Goal: Information Seeking & Learning: Learn about a topic

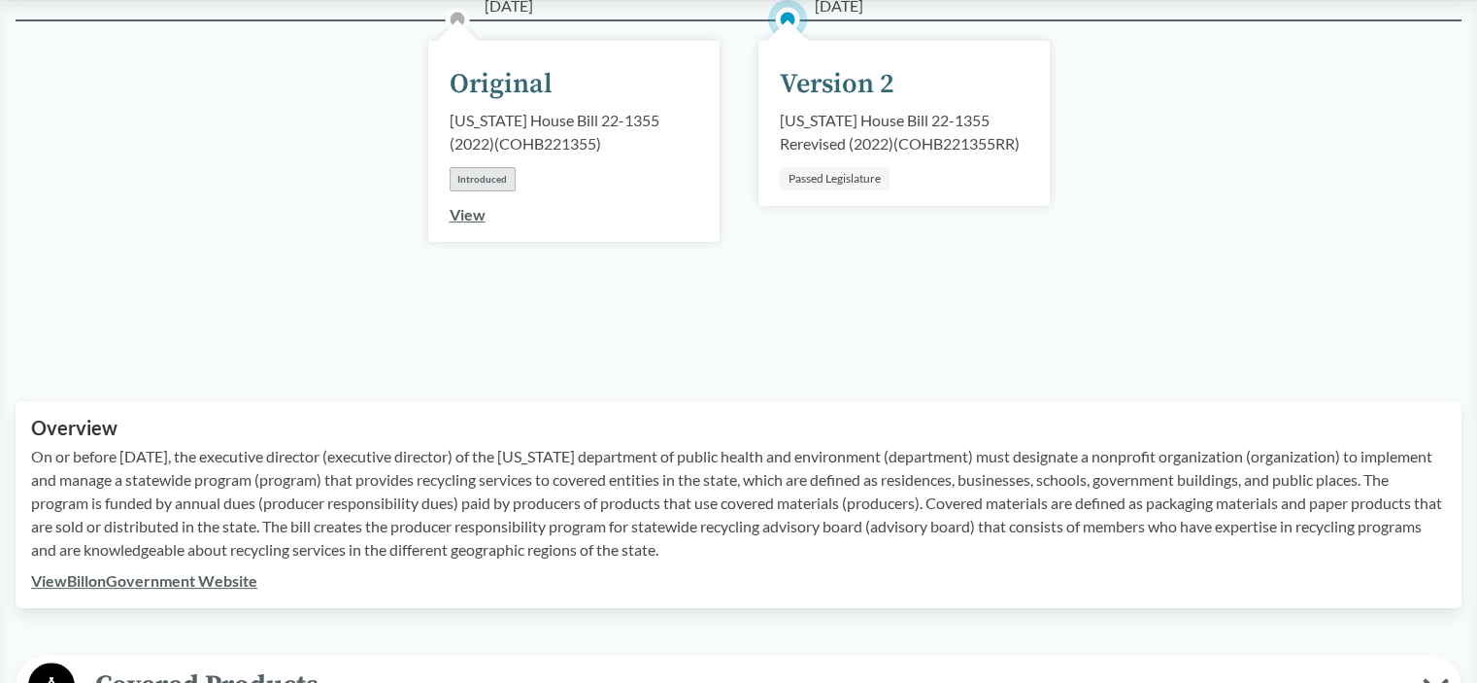
scroll to position [194, 0]
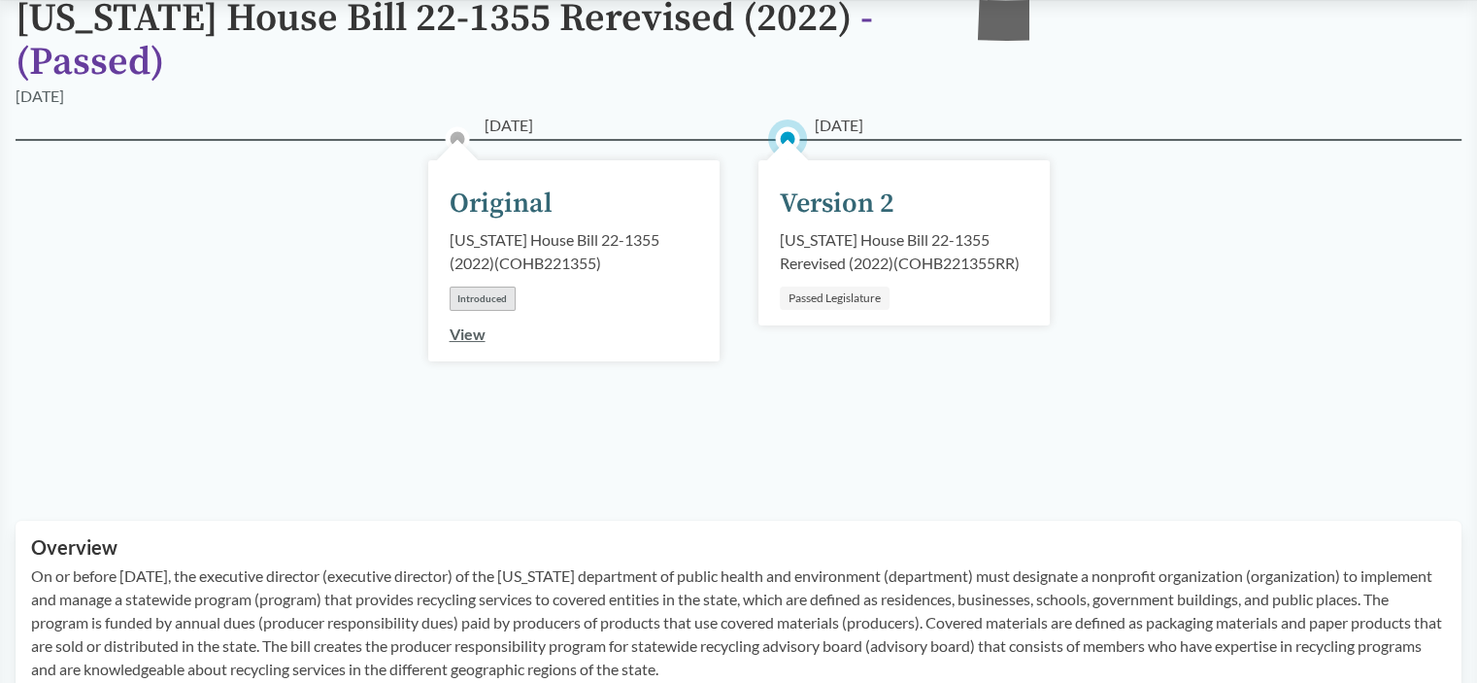
click at [865, 206] on div "Version 2" at bounding box center [837, 204] width 115 height 41
click at [857, 237] on div "[US_STATE] House Bill 22-1355 Rerevised (2022) ( COHB221355RR )" at bounding box center [904, 251] width 249 height 47
click at [856, 234] on div "[US_STATE] House Bill 22-1355 Rerevised (2022) ( COHB221355RR )" at bounding box center [904, 251] width 249 height 47
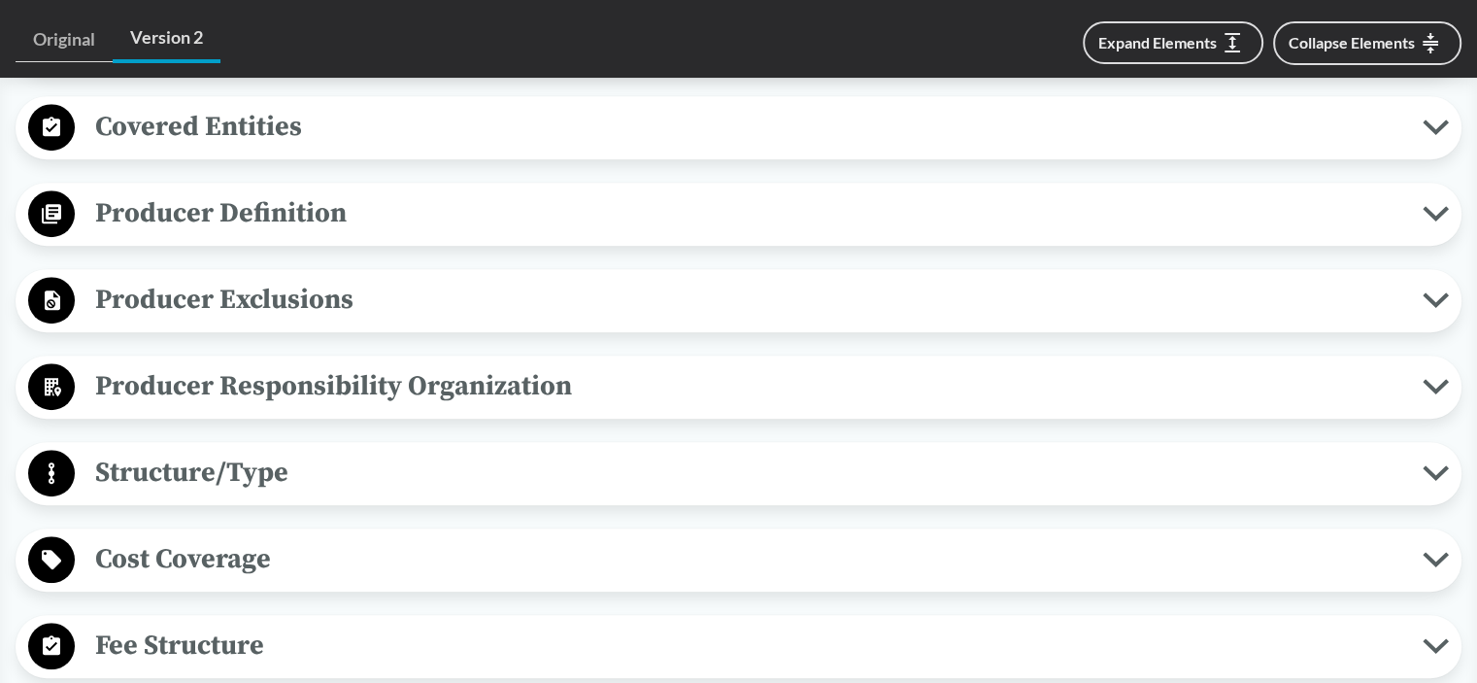
scroll to position [1166, 0]
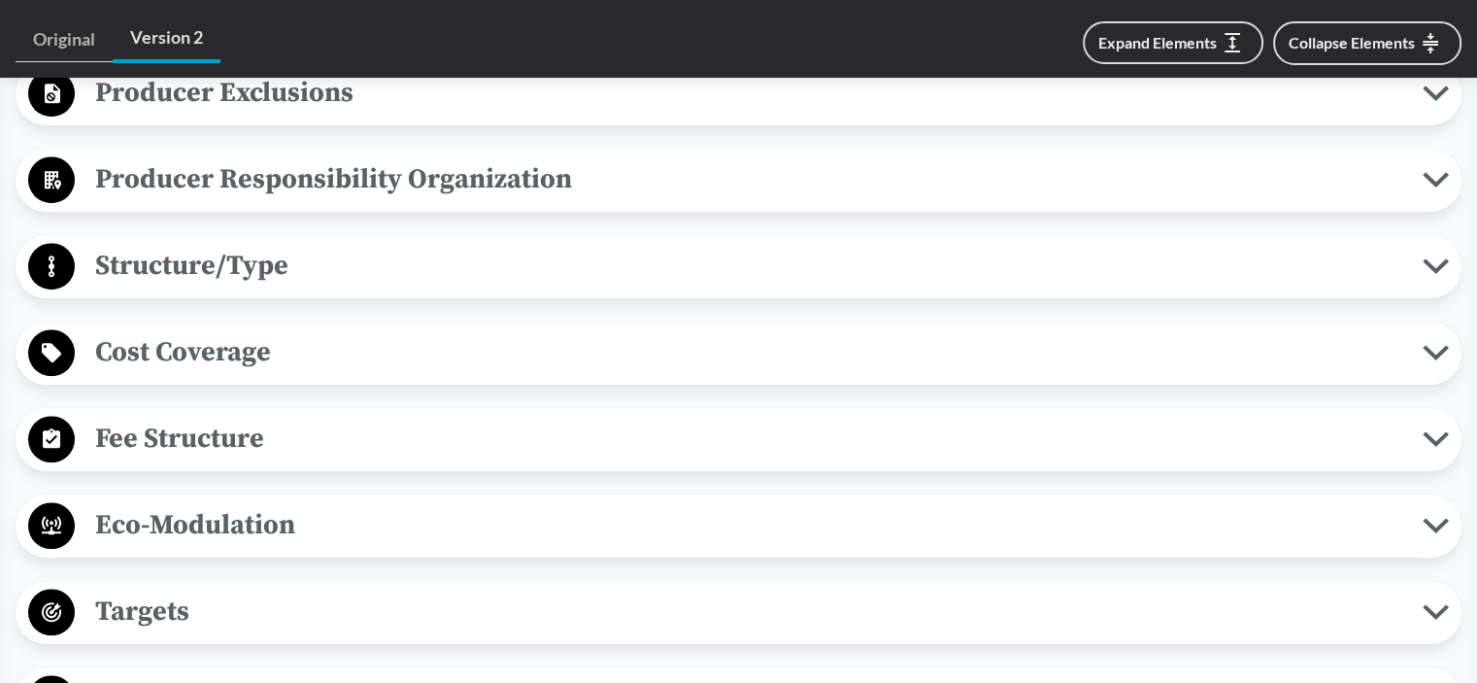
click at [155, 428] on span "Fee Structure" at bounding box center [749, 439] width 1348 height 44
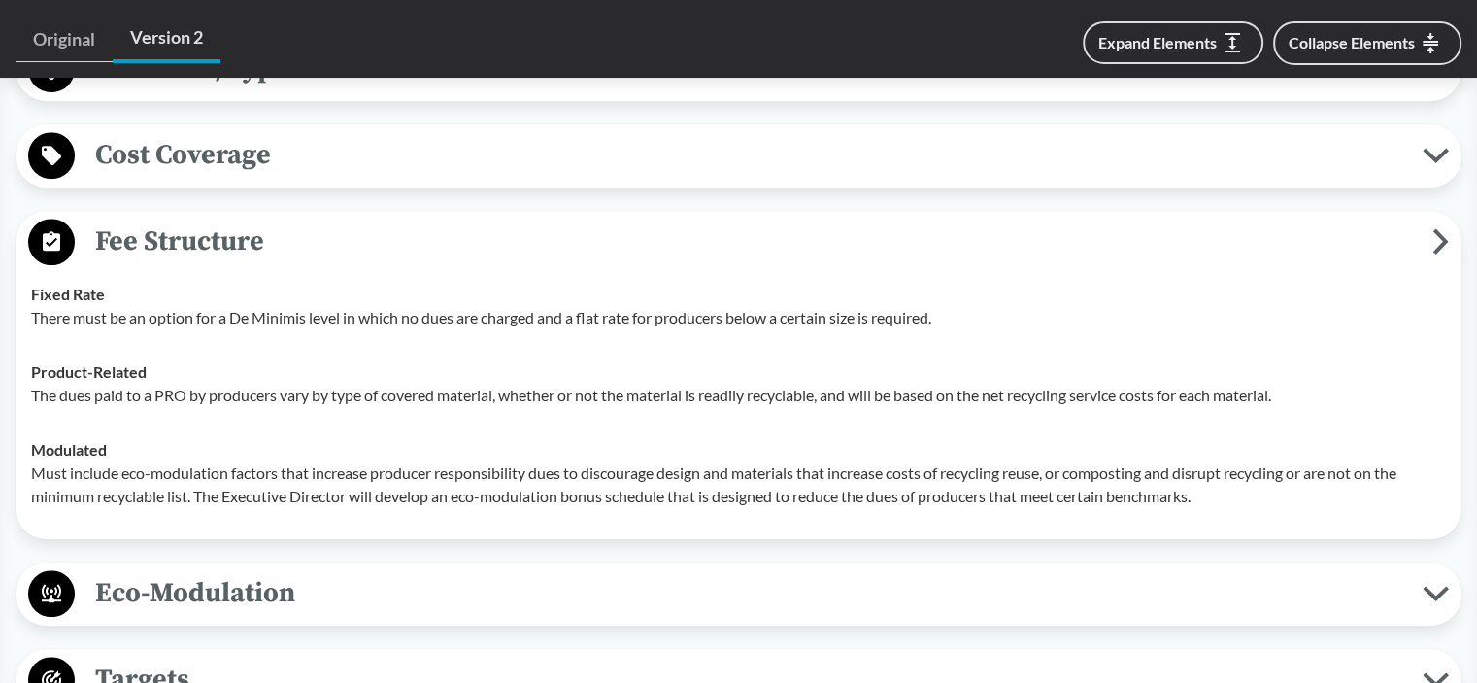
scroll to position [1360, 0]
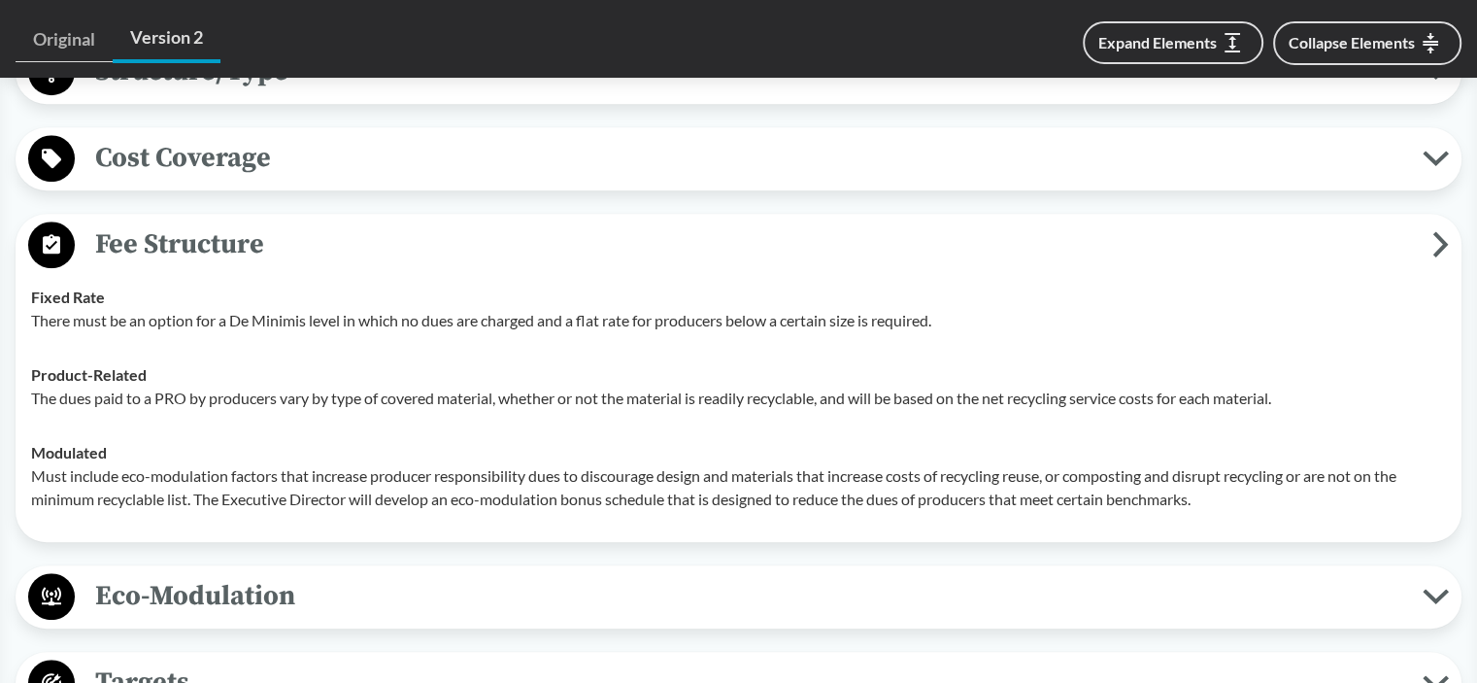
click at [277, 271] on td "Fixed Rate There must be an option for a De Minimis level in which no dues are …" at bounding box center [738, 309] width 1433 height 78
click at [250, 156] on span "Cost Coverage" at bounding box center [749, 158] width 1348 height 44
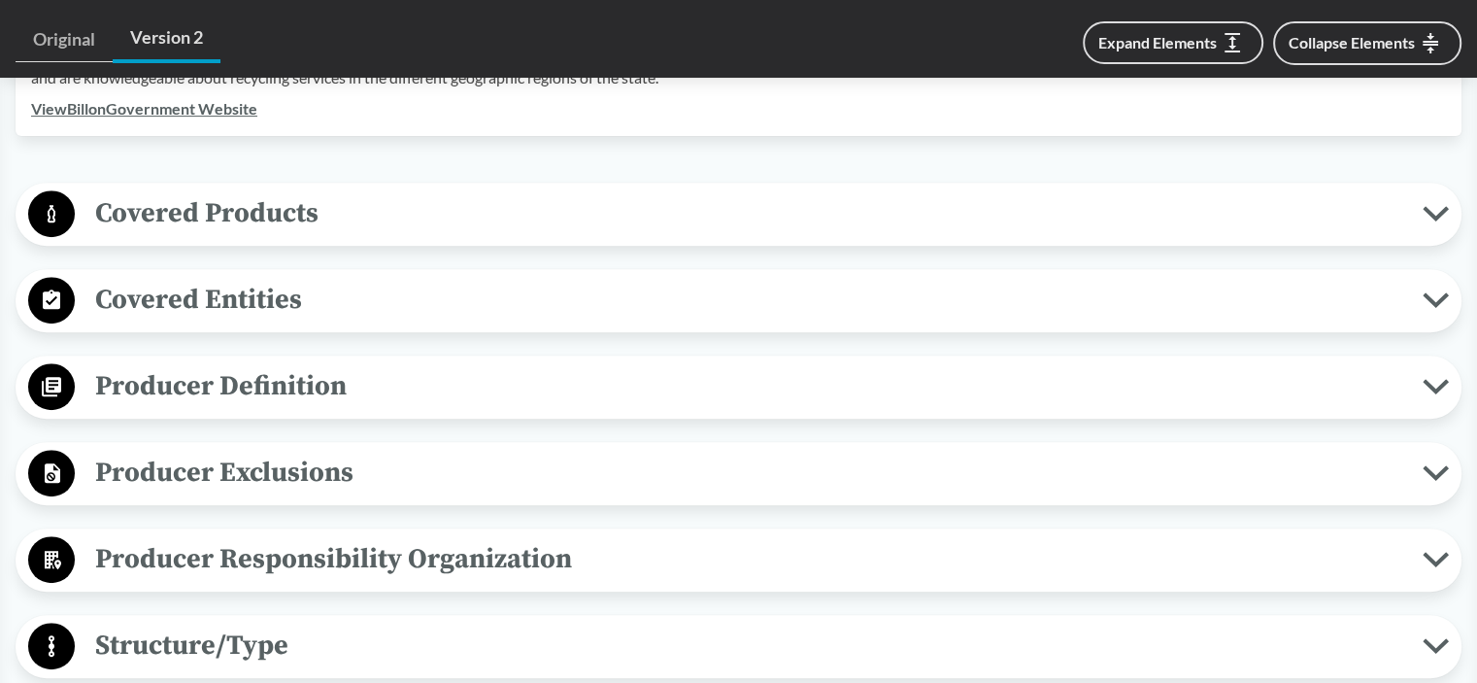
scroll to position [777, 0]
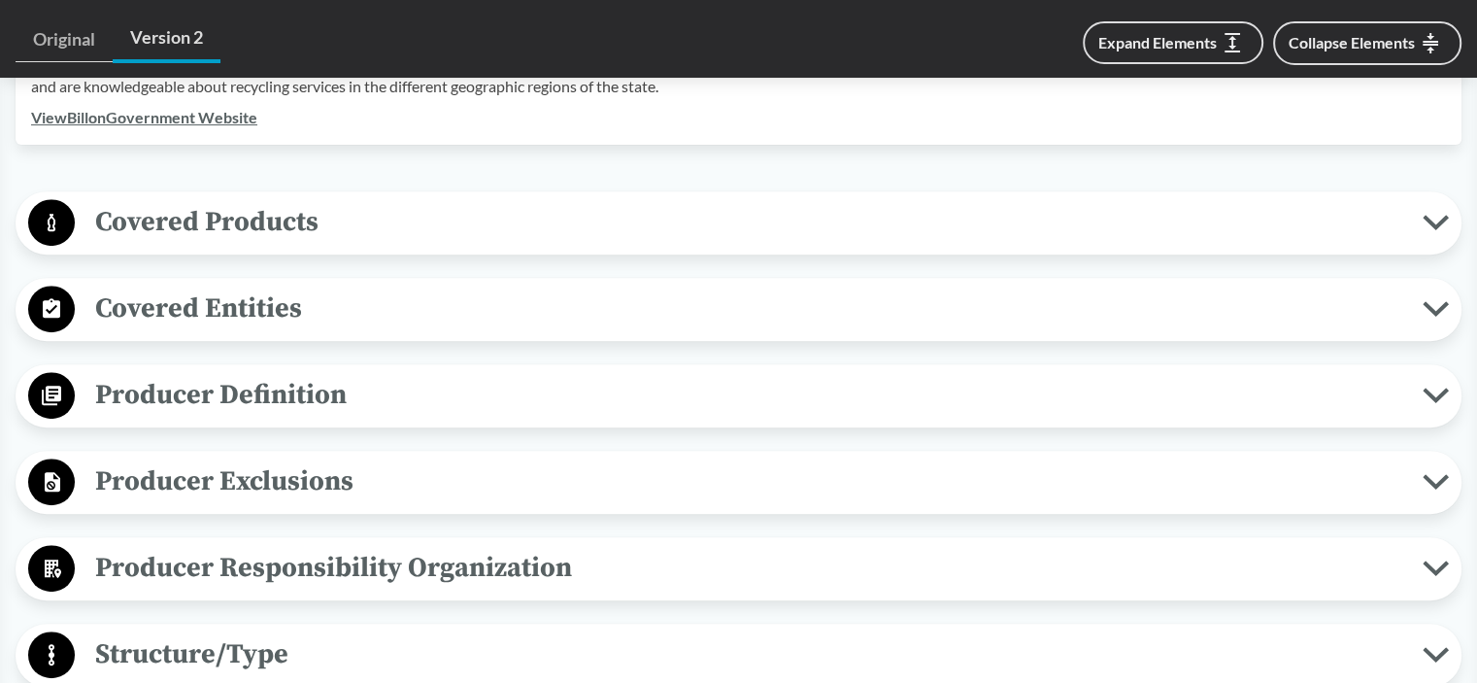
click at [233, 309] on span "Covered Entities" at bounding box center [749, 309] width 1348 height 44
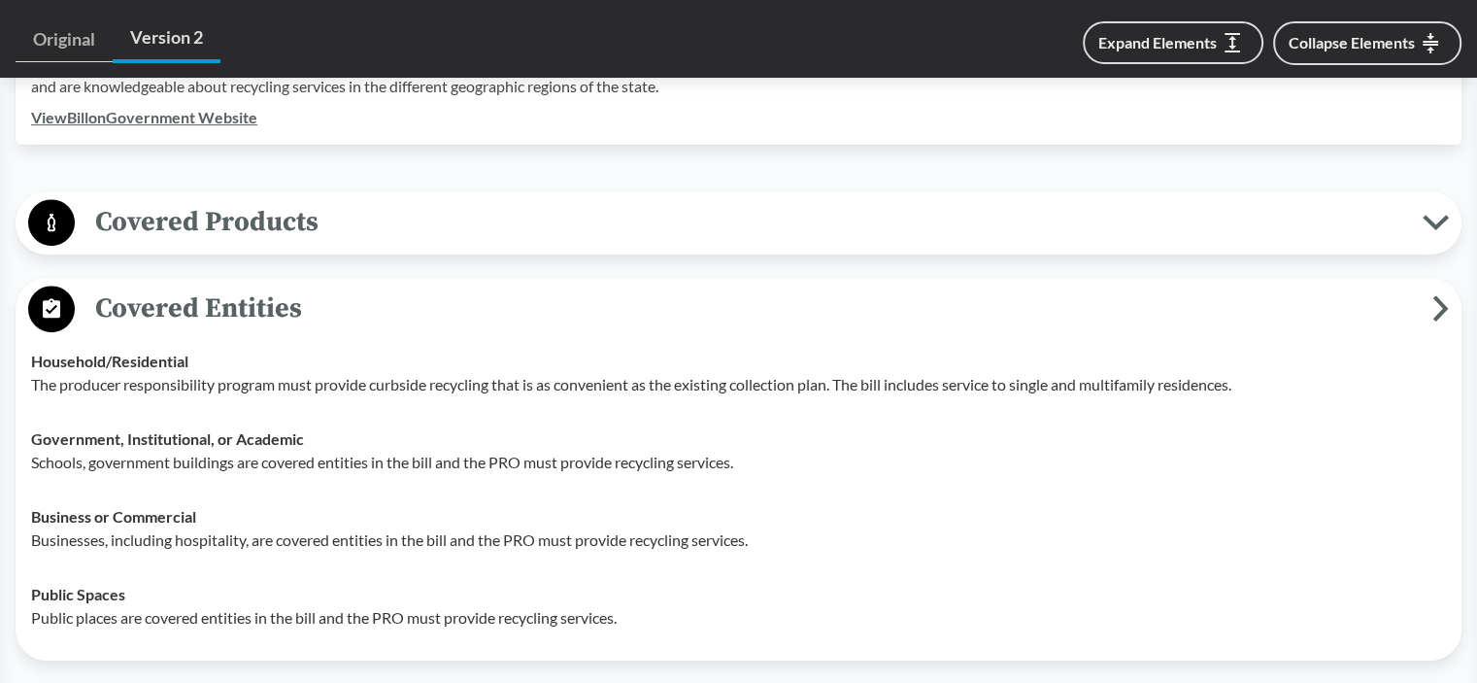
click at [233, 309] on span "Covered Entities" at bounding box center [754, 309] width 1358 height 44
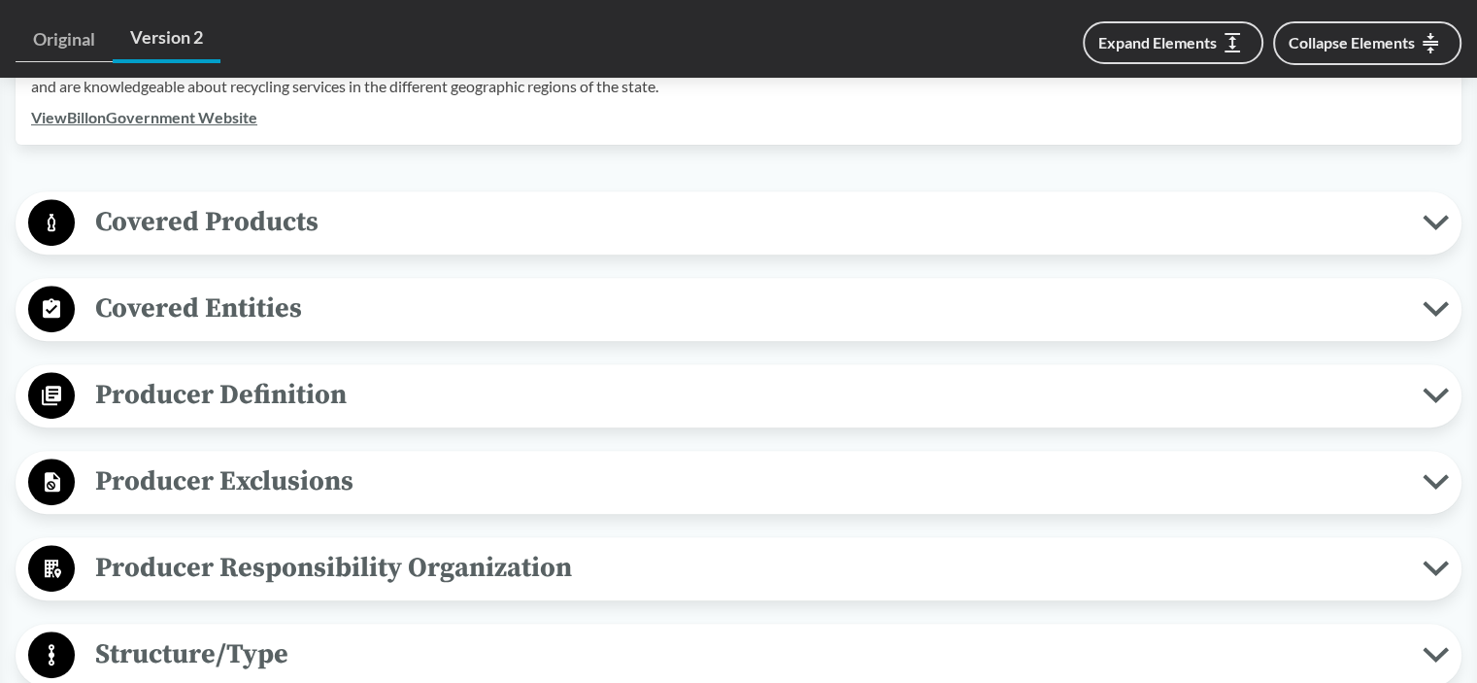
click at [241, 565] on span "Producer Responsibility Organization" at bounding box center [749, 568] width 1348 height 44
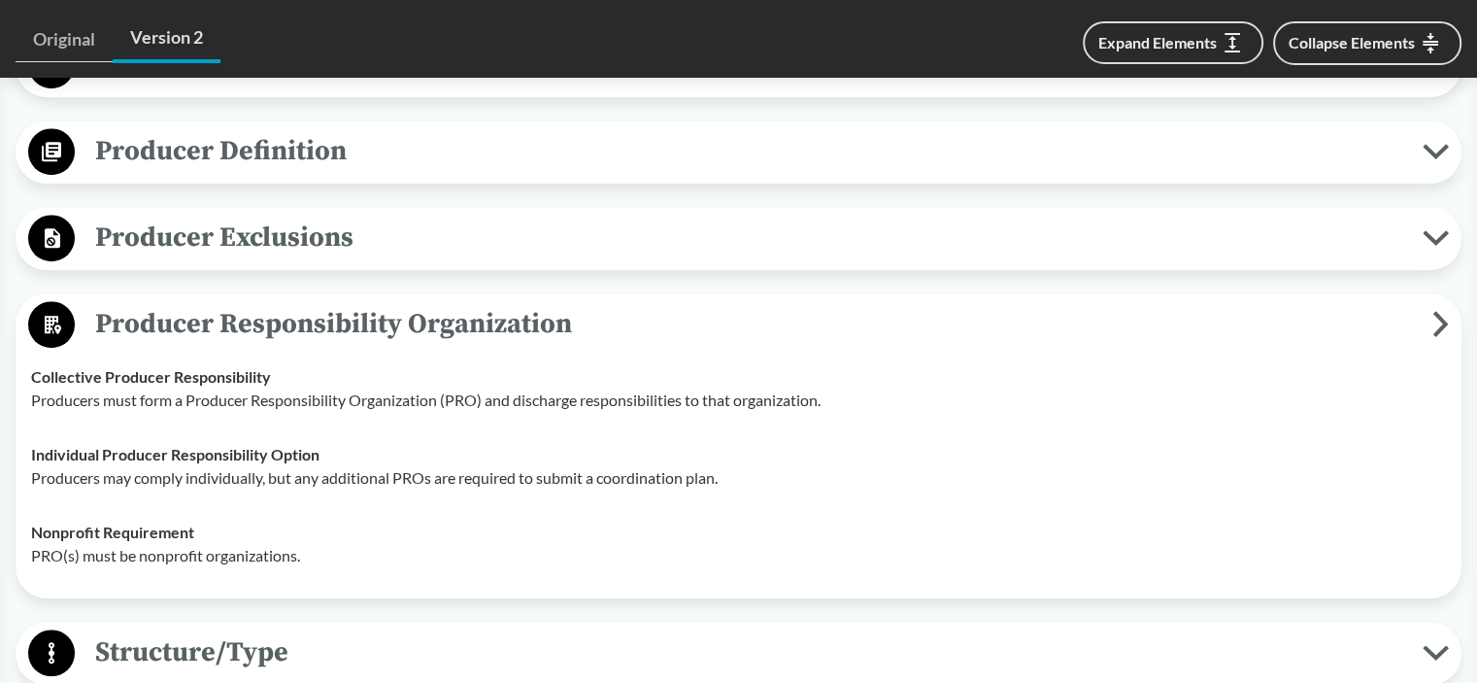
scroll to position [1166, 0]
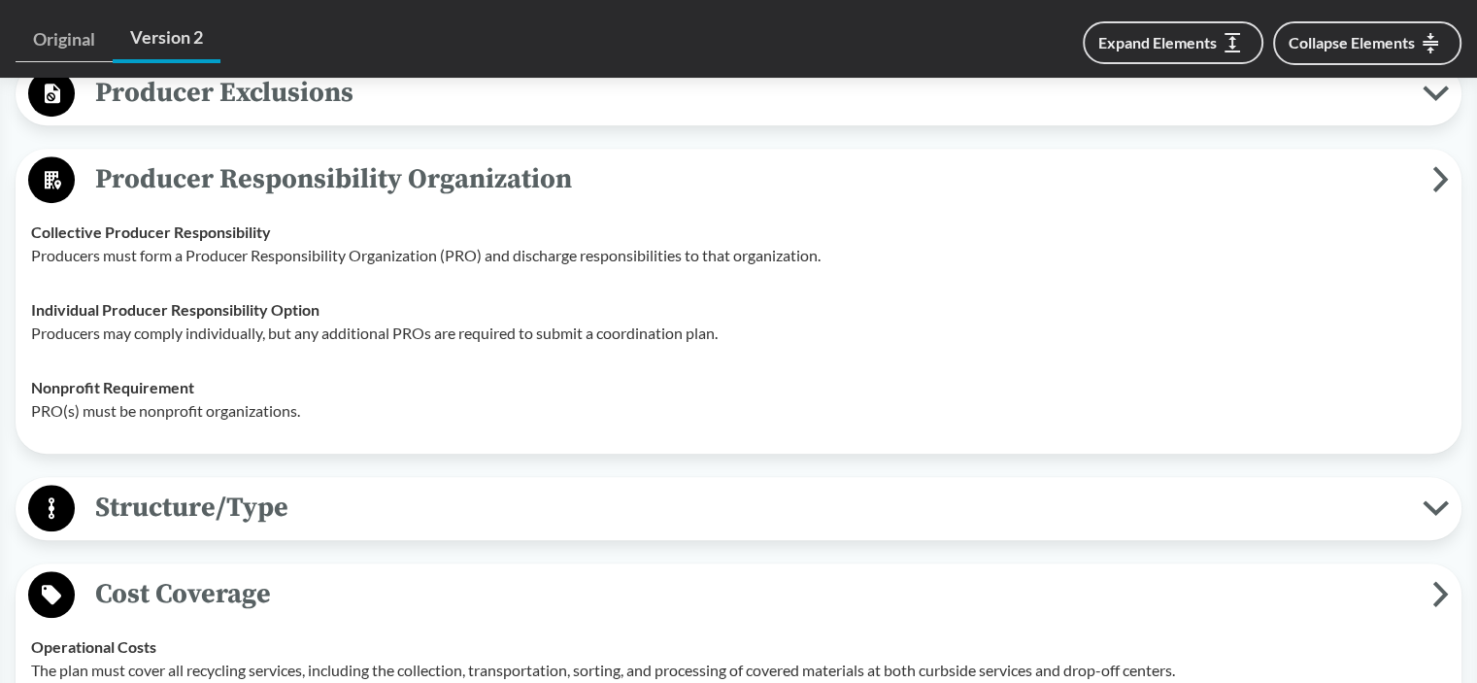
click at [263, 507] on span "Structure/Type" at bounding box center [749, 508] width 1348 height 44
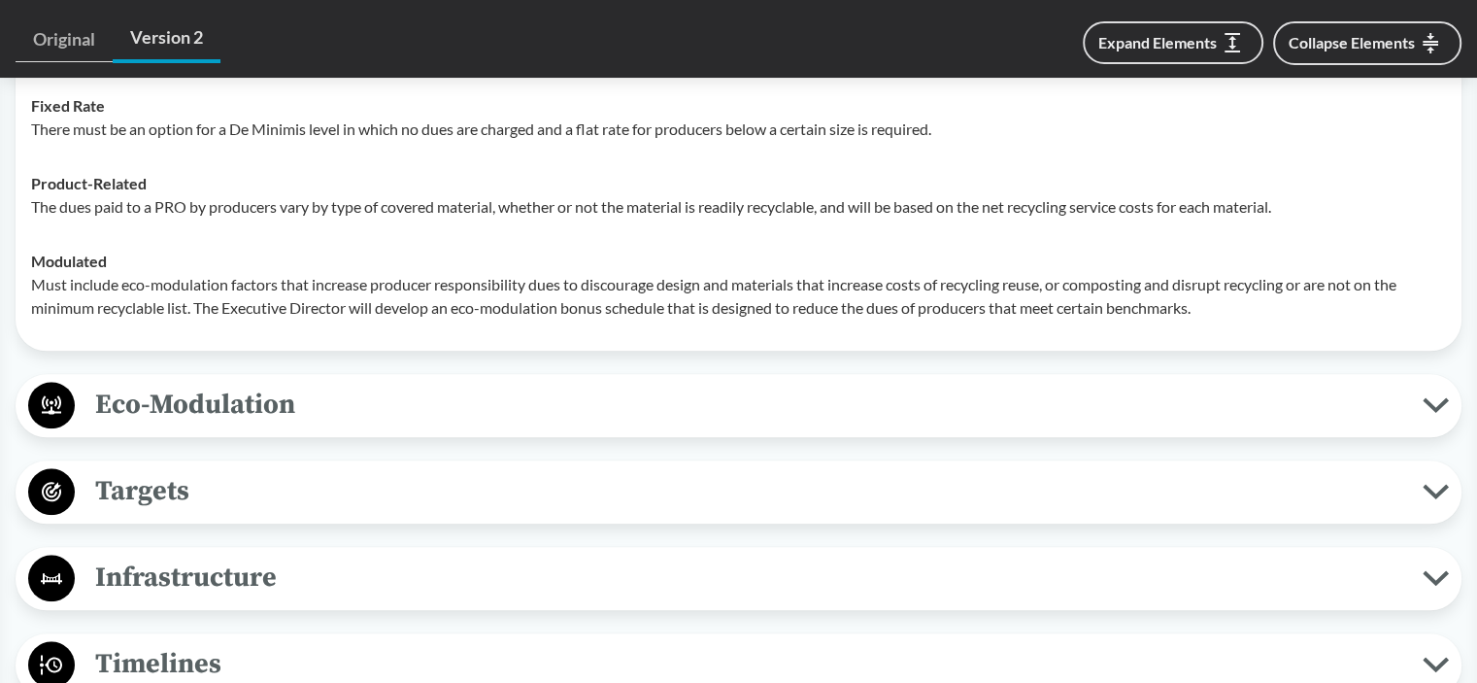
scroll to position [2137, 0]
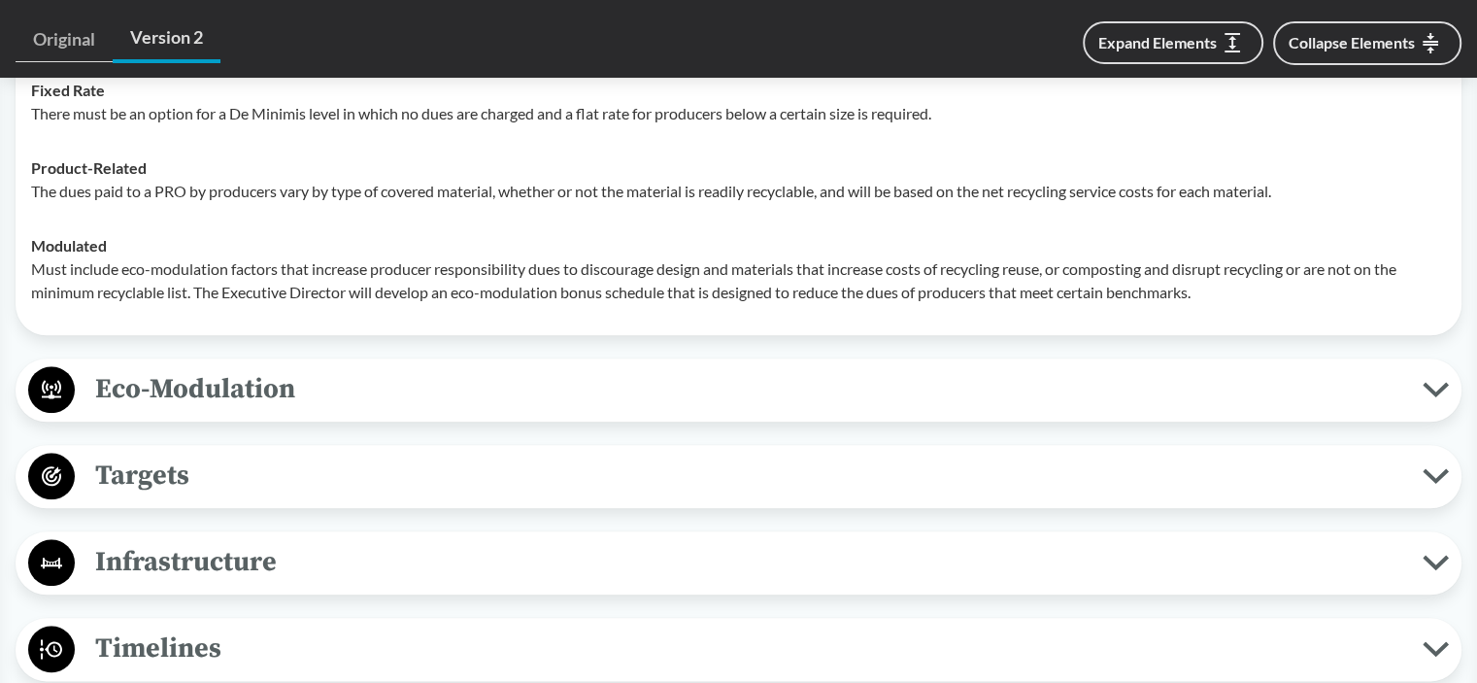
click at [194, 490] on span "Targets" at bounding box center [749, 476] width 1348 height 44
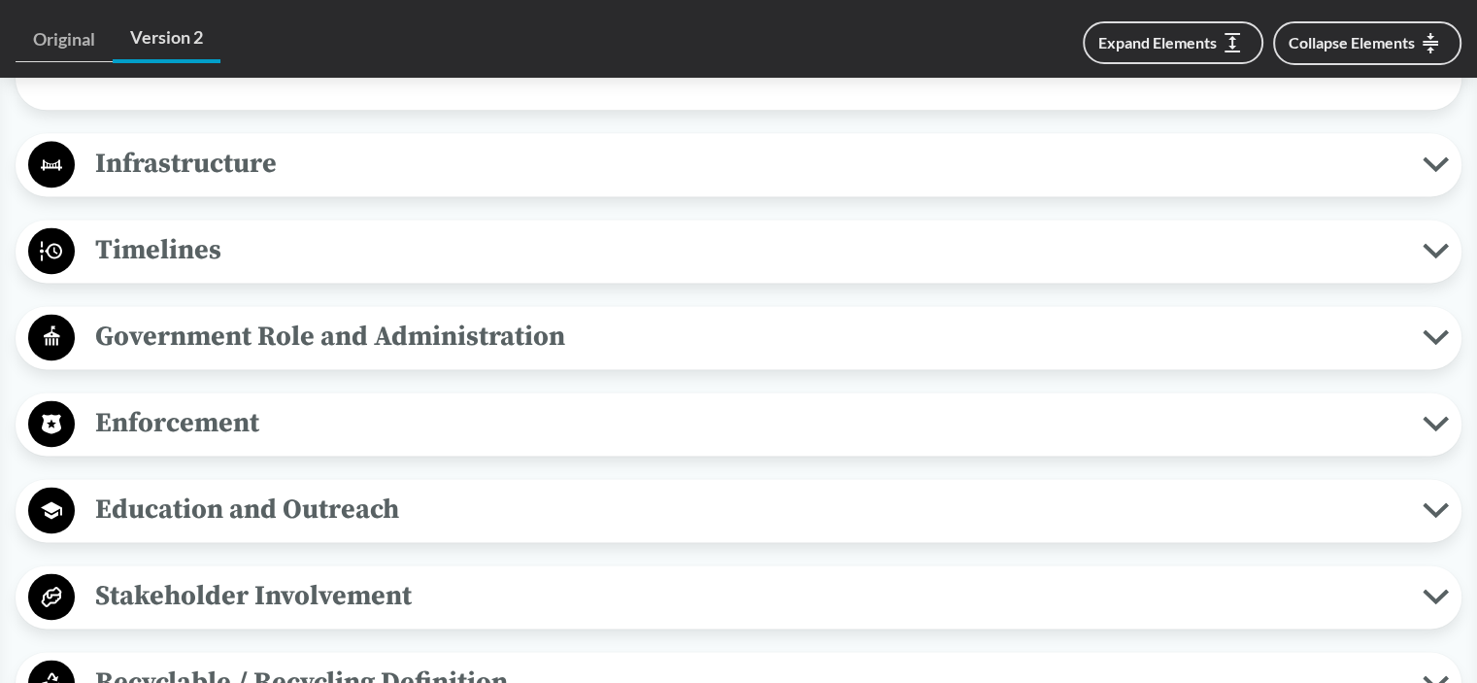
scroll to position [2622, 0]
click at [238, 156] on span "Infrastructure" at bounding box center [749, 163] width 1348 height 44
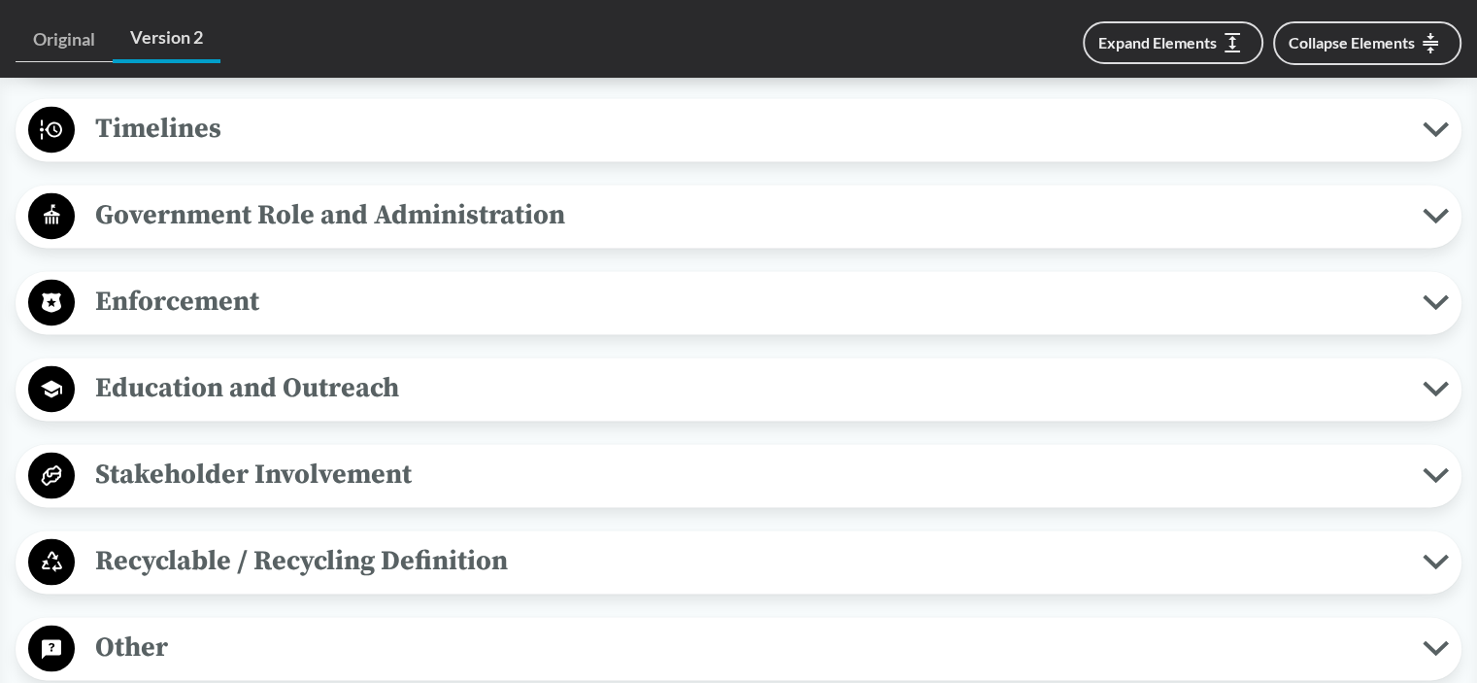
scroll to position [2914, 0]
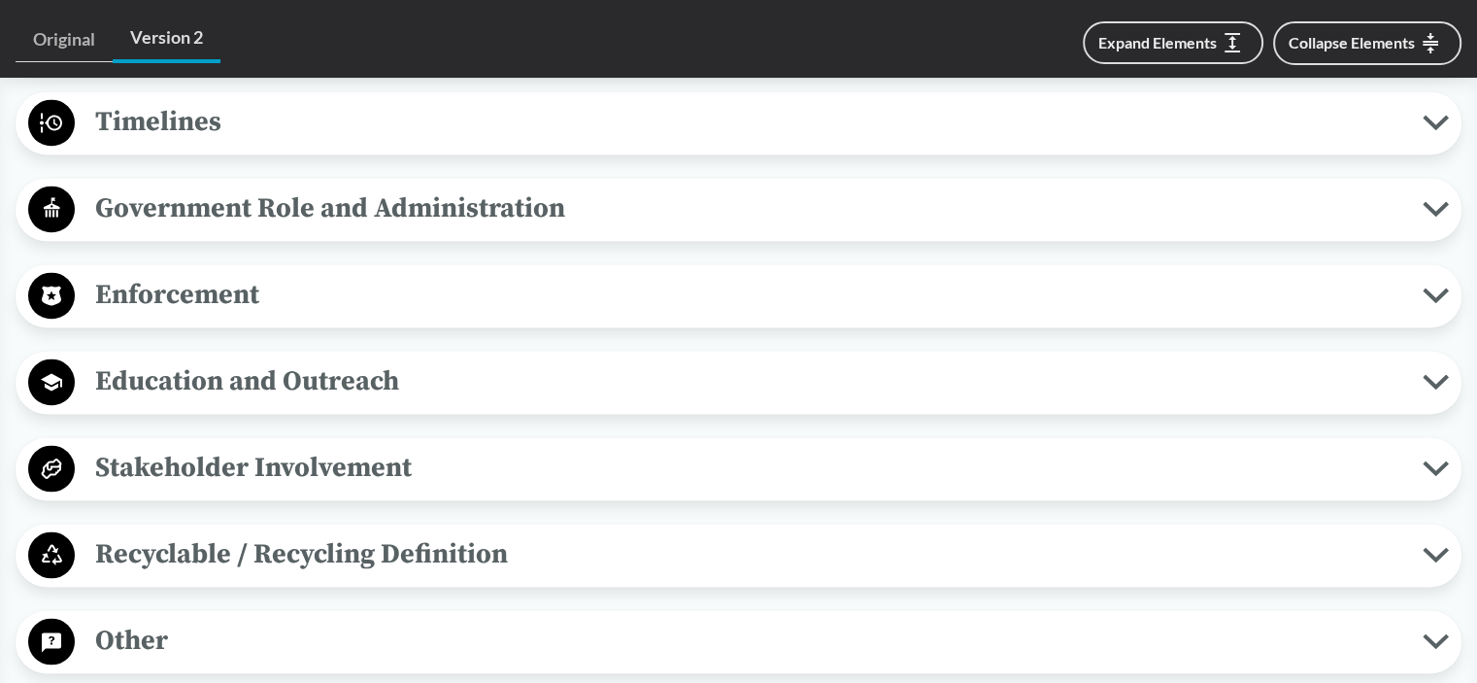
click at [478, 218] on span "Government Role and Administration" at bounding box center [749, 208] width 1348 height 44
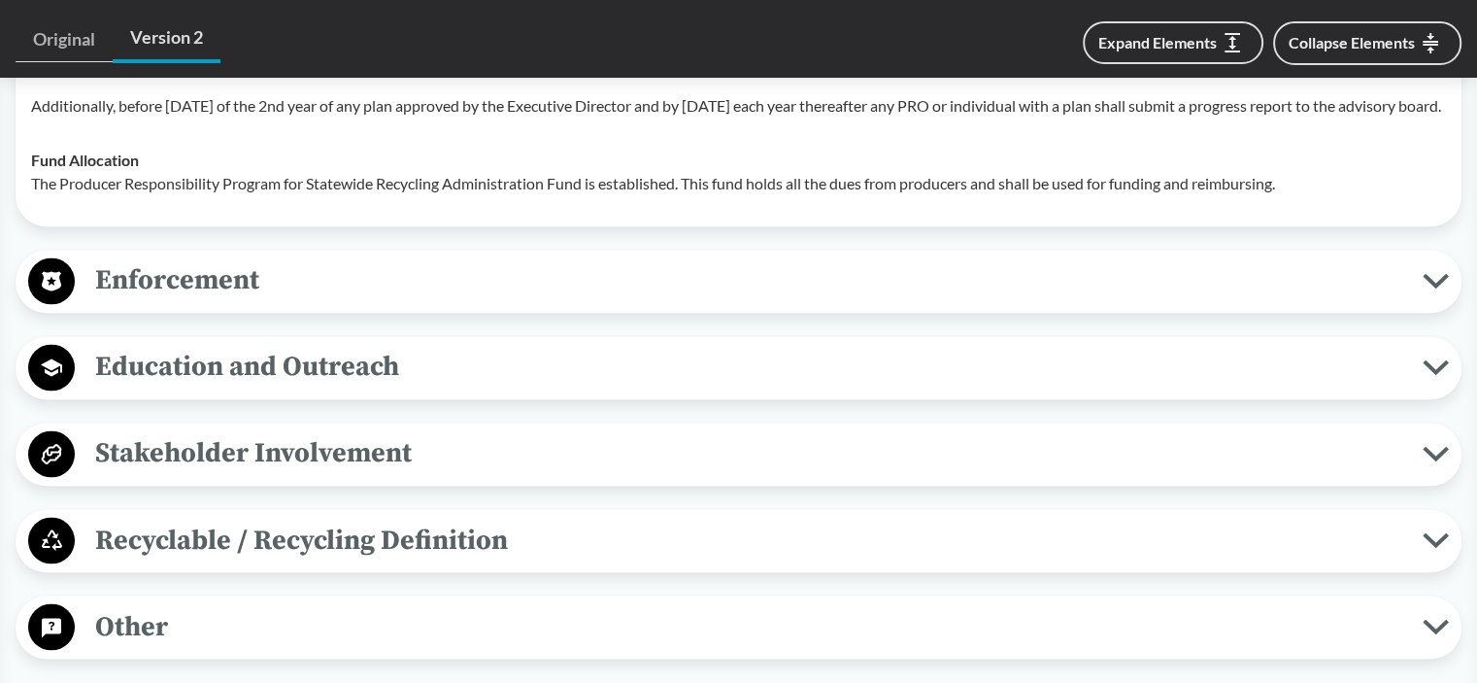
scroll to position [3205, 0]
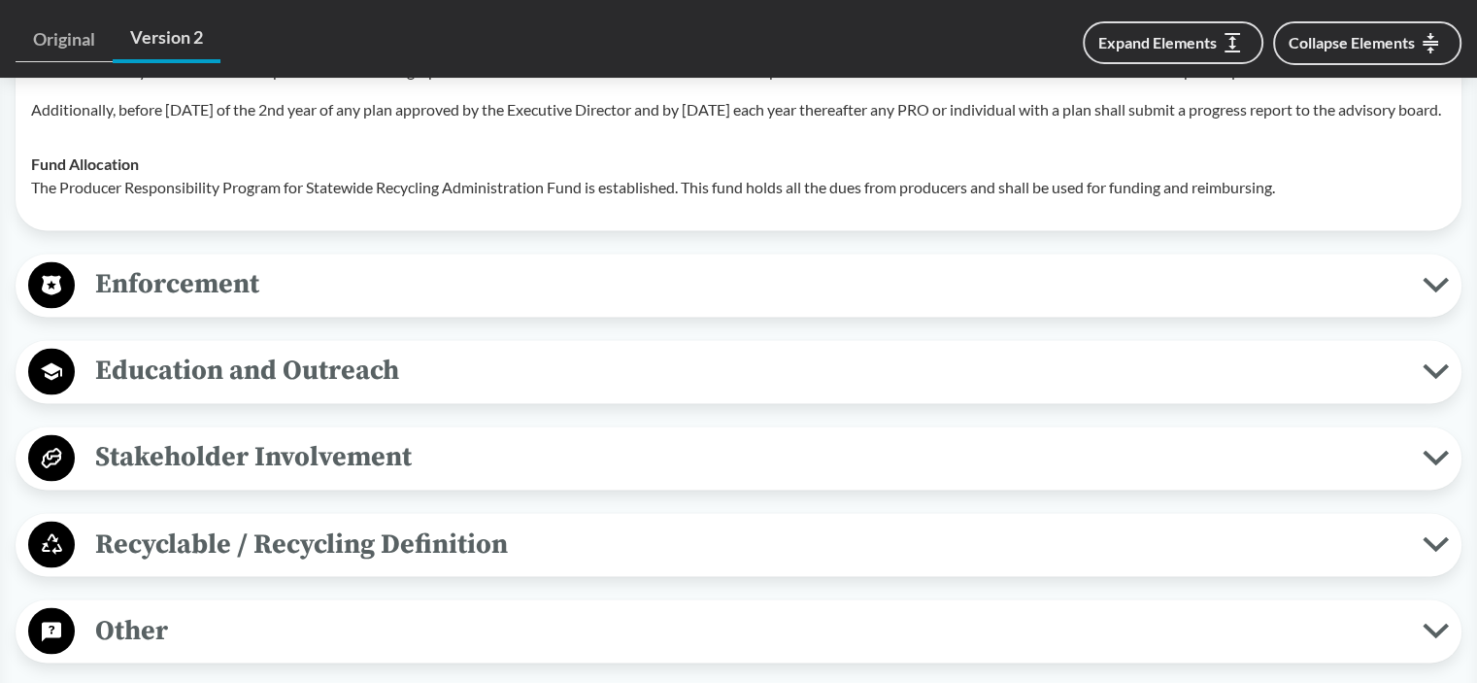
click at [276, 306] on span "Enforcement" at bounding box center [749, 284] width 1348 height 44
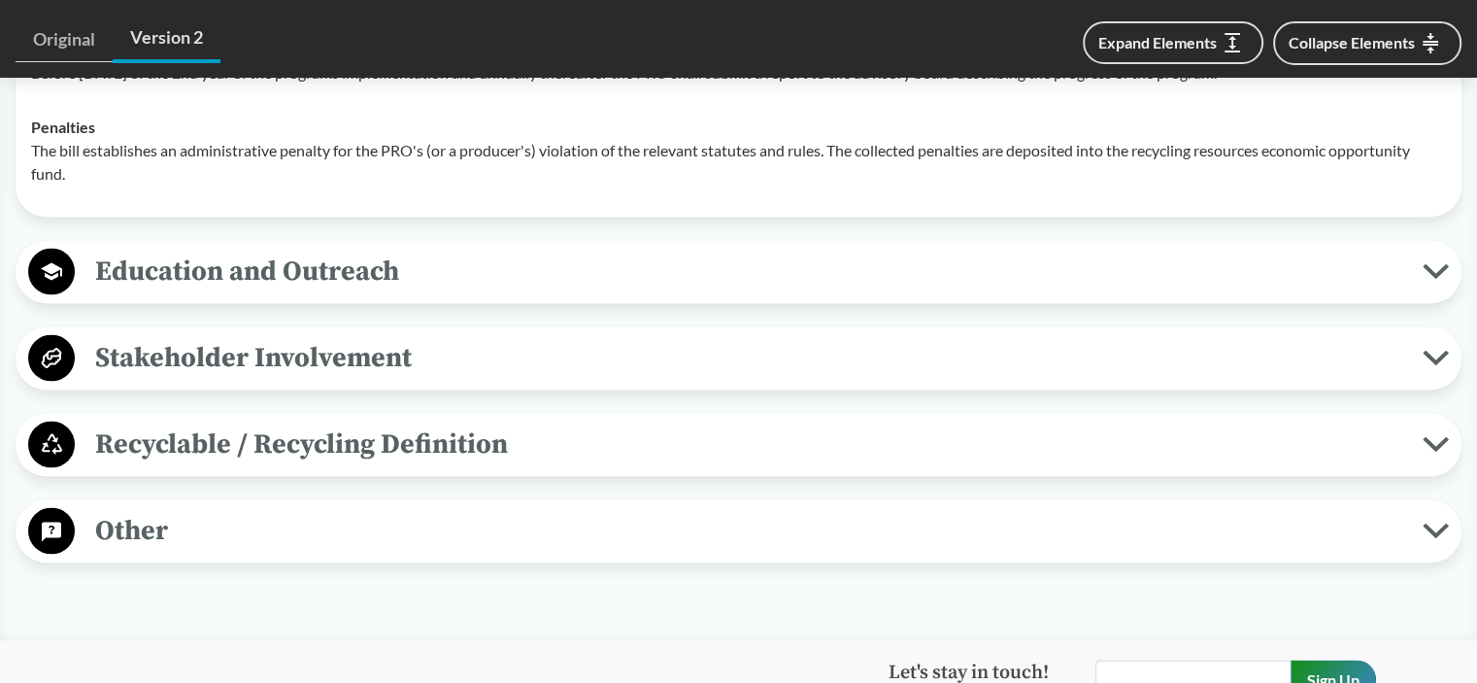
scroll to position [3497, 0]
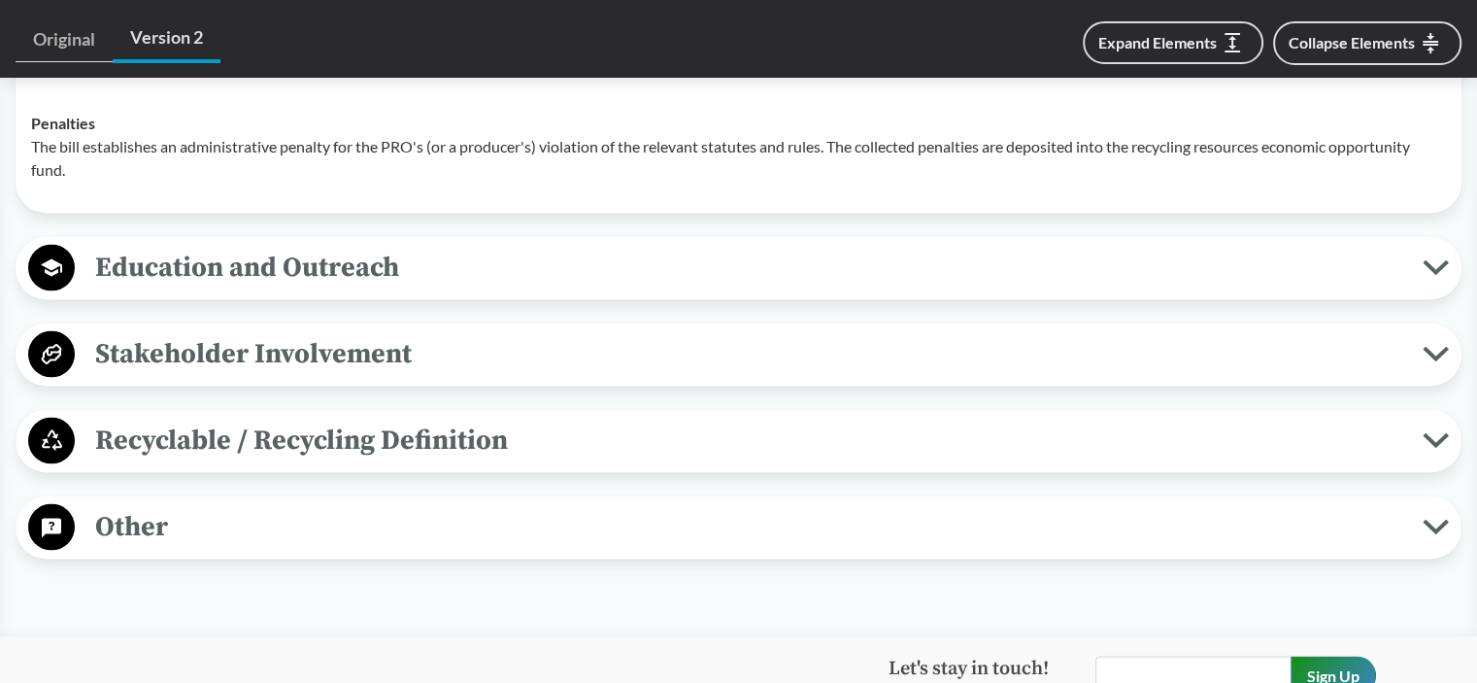
click at [404, 288] on span "Education and Outreach" at bounding box center [749, 267] width 1348 height 44
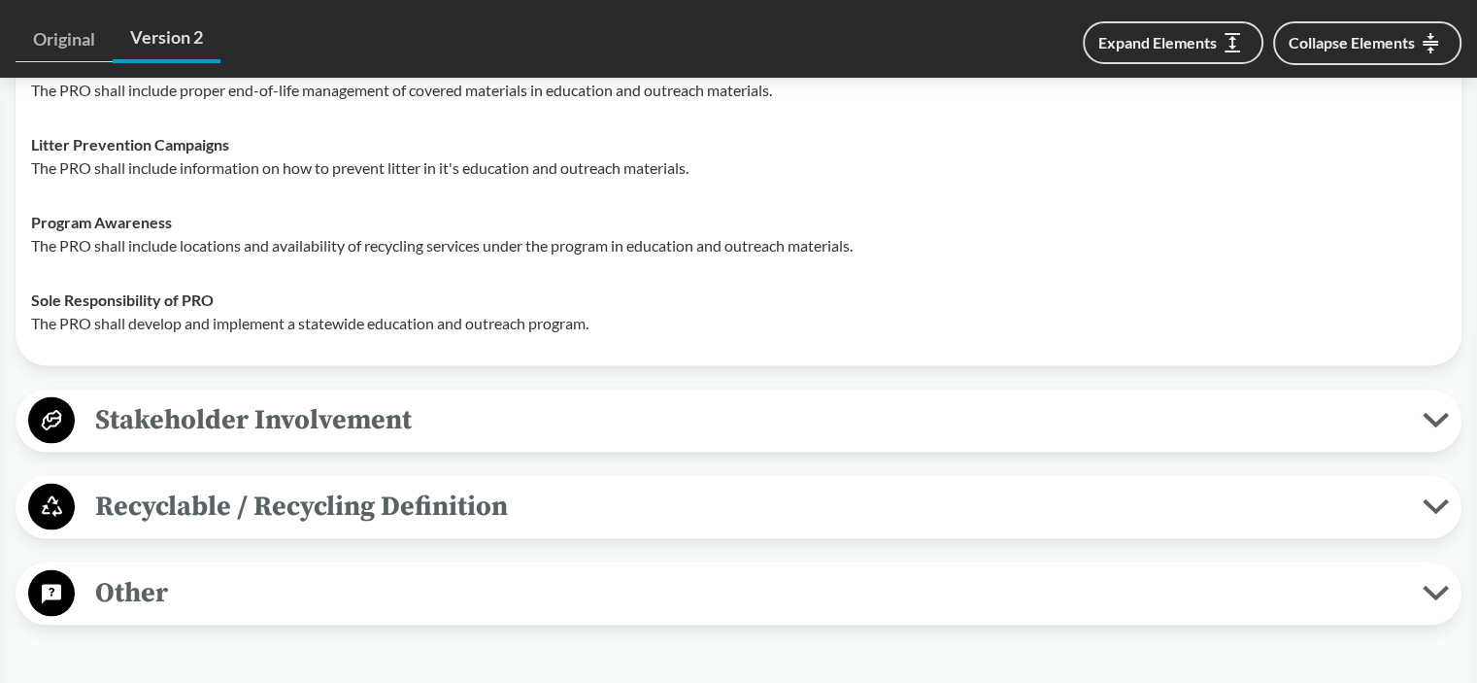
scroll to position [3788, 0]
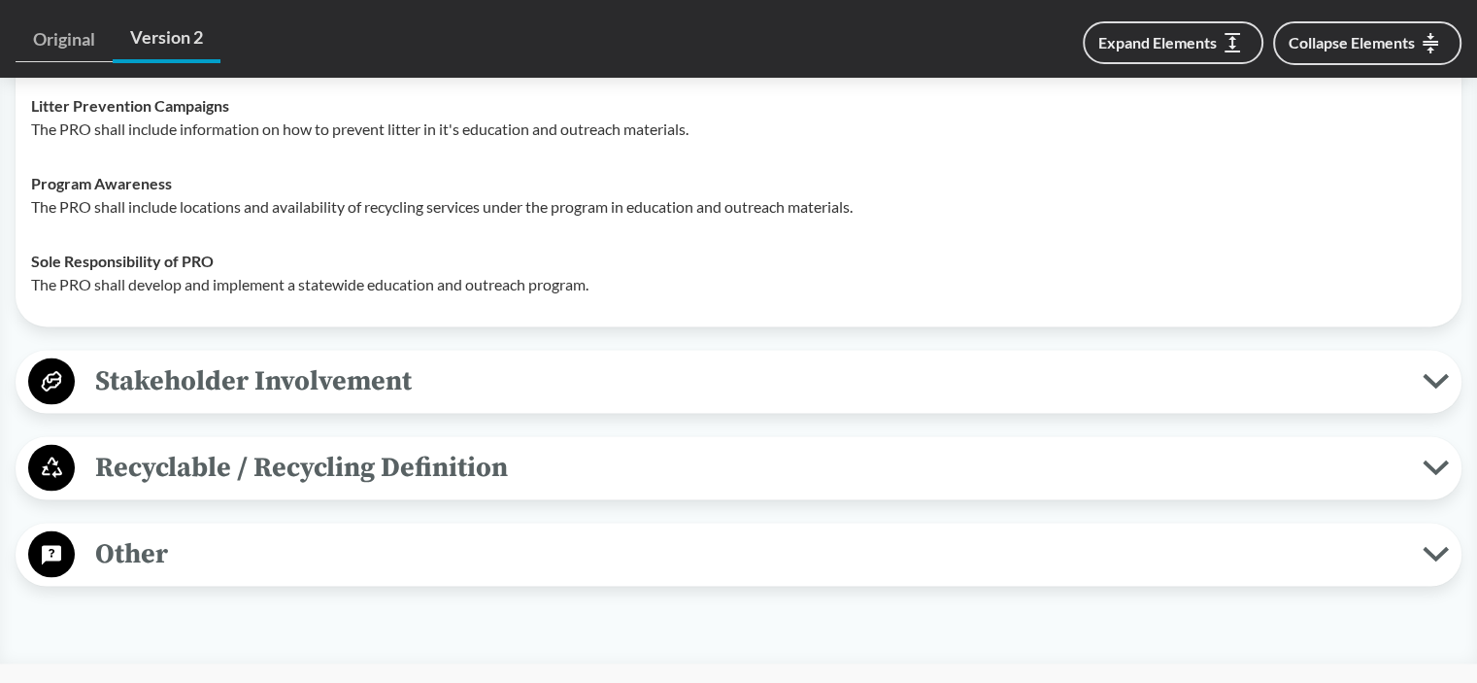
click at [316, 401] on span "Stakeholder Involvement" at bounding box center [749, 381] width 1348 height 44
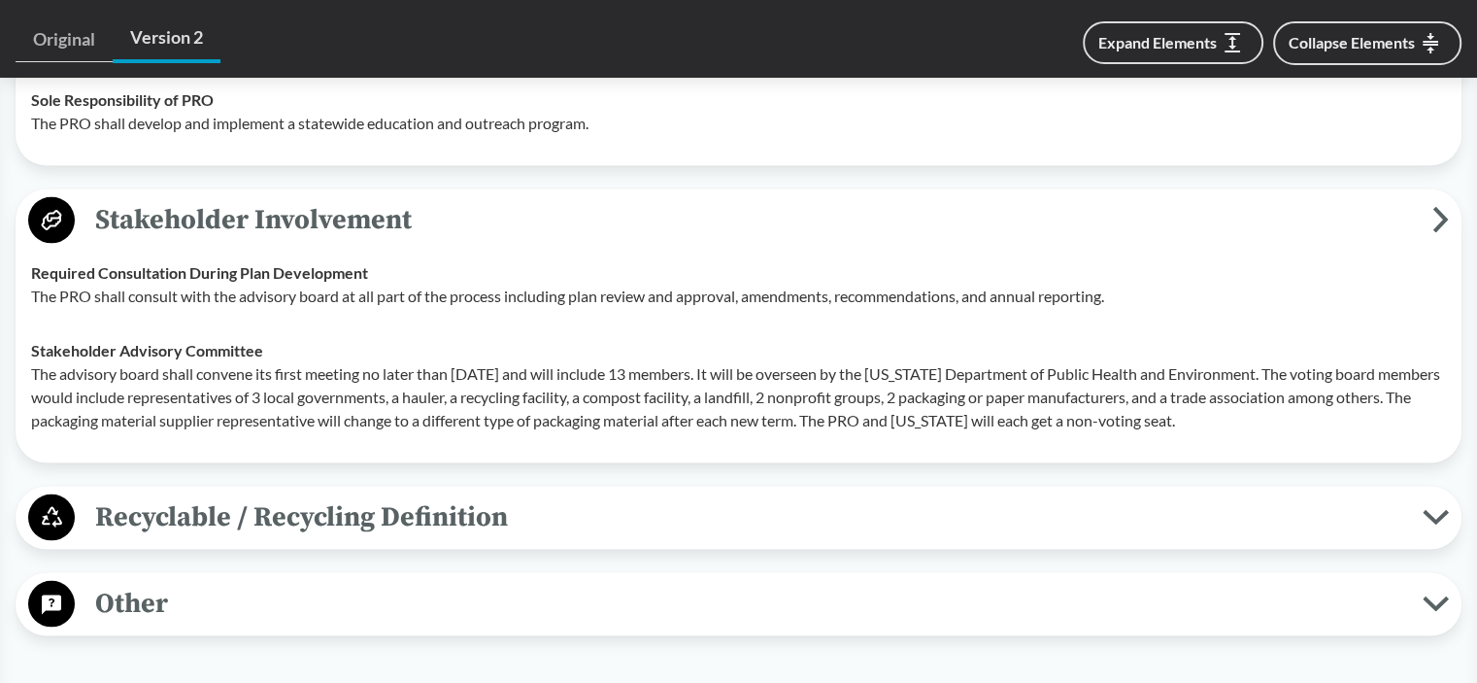
scroll to position [4079, 0]
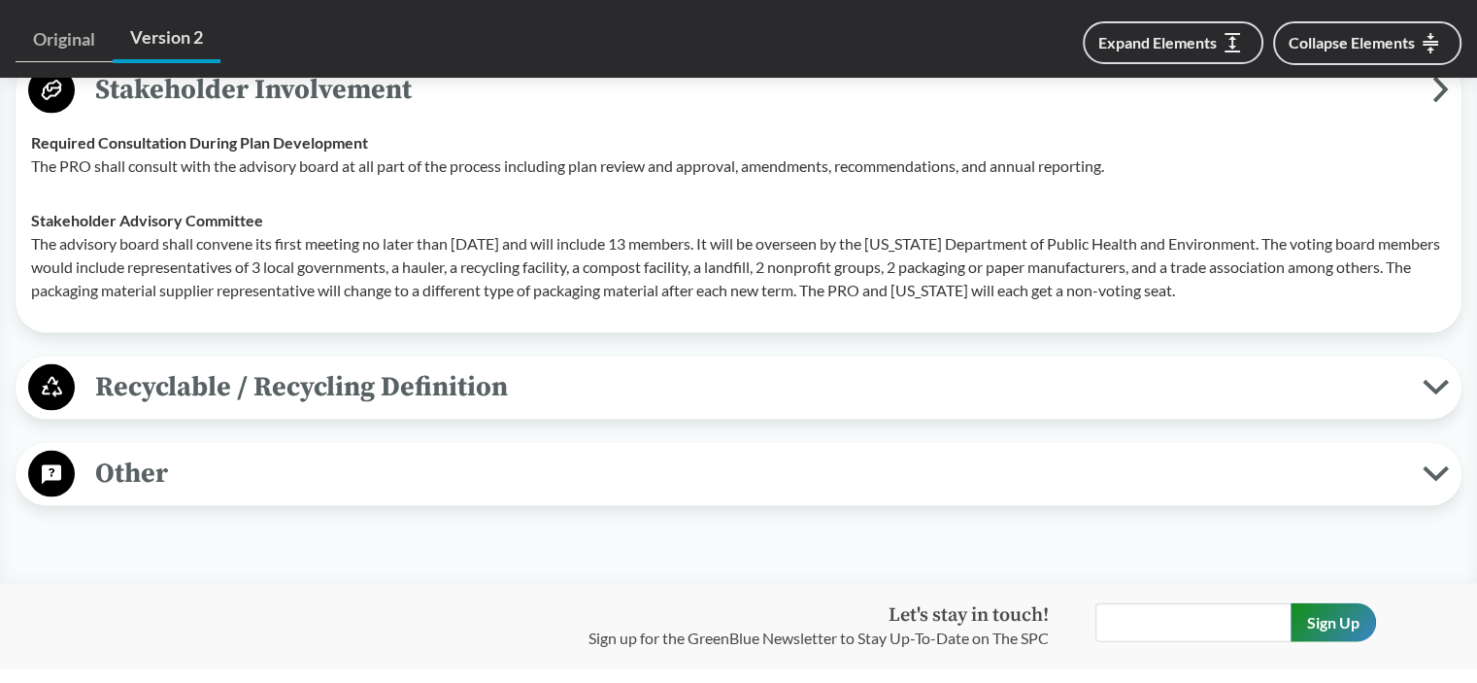
click at [374, 409] on span "Recyclable / Recycling Definition" at bounding box center [749, 387] width 1348 height 44
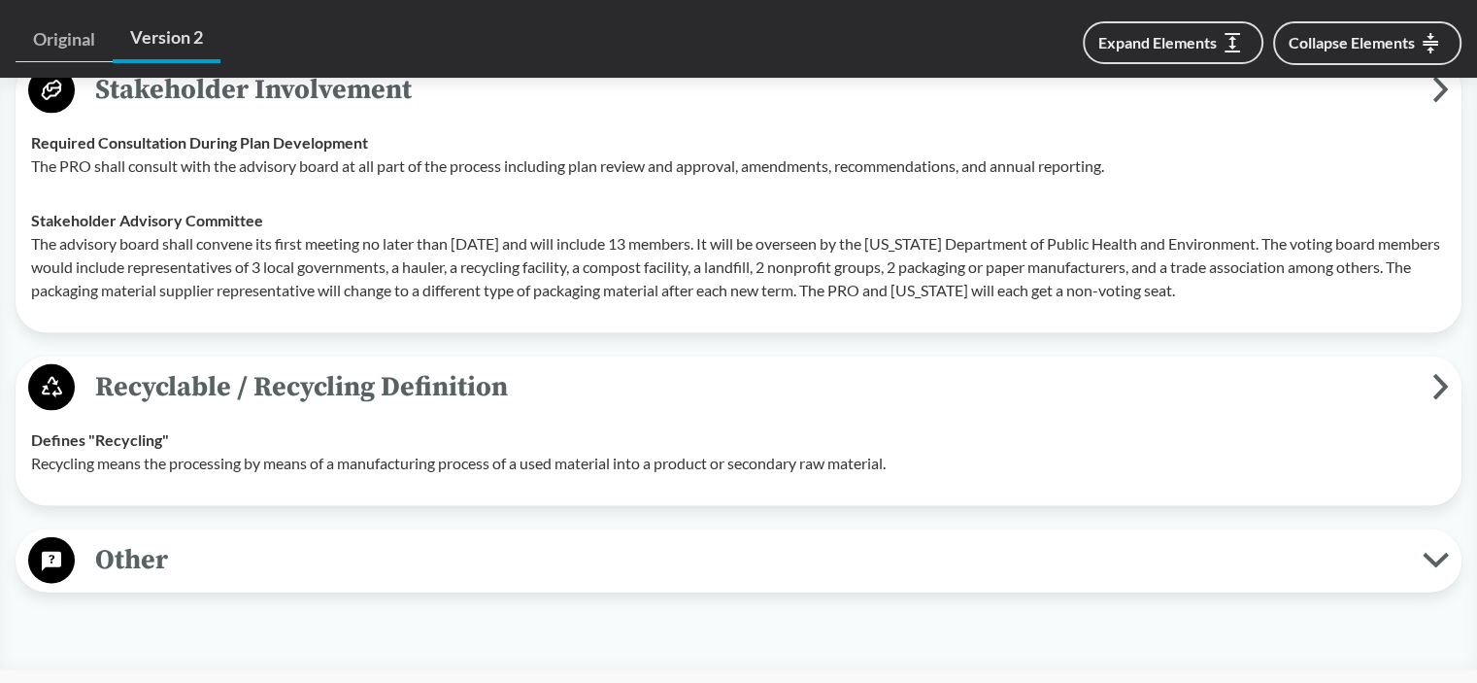
click at [217, 572] on span "Other" at bounding box center [749, 560] width 1348 height 44
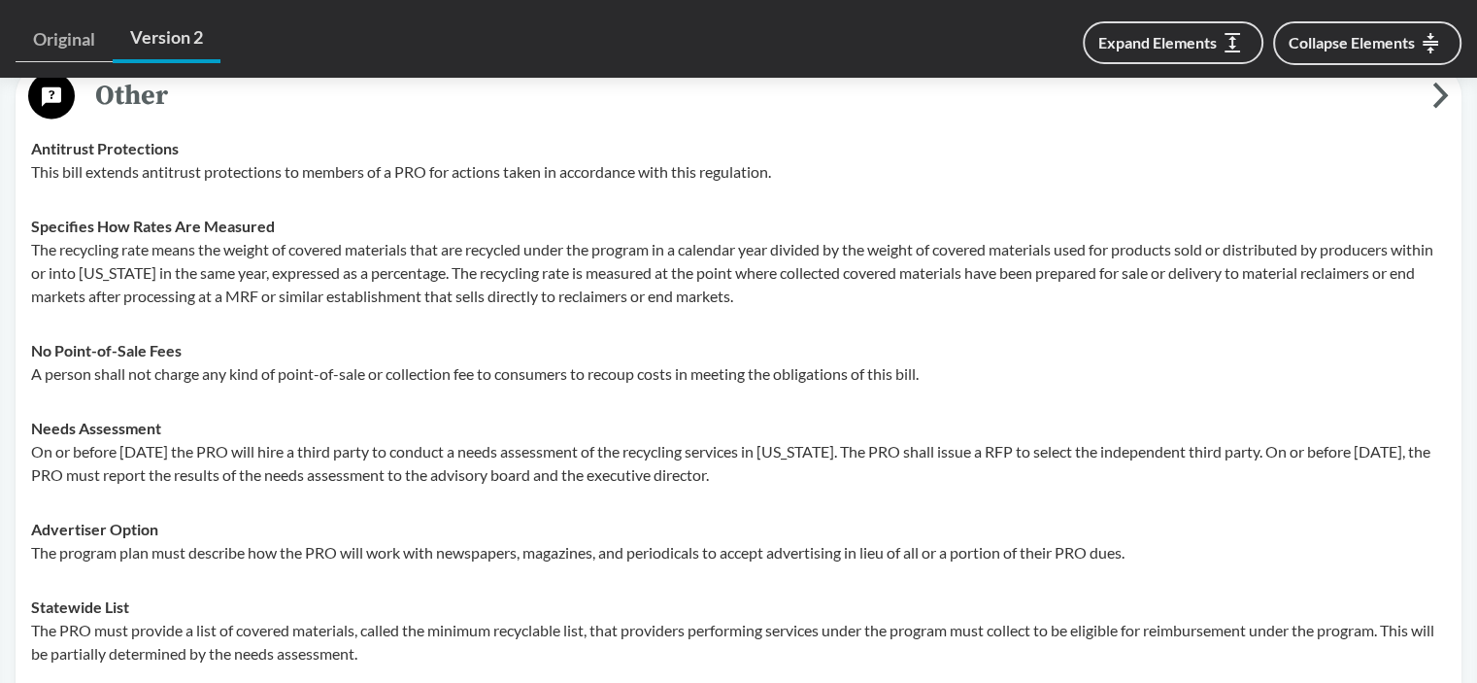
scroll to position [4565, 0]
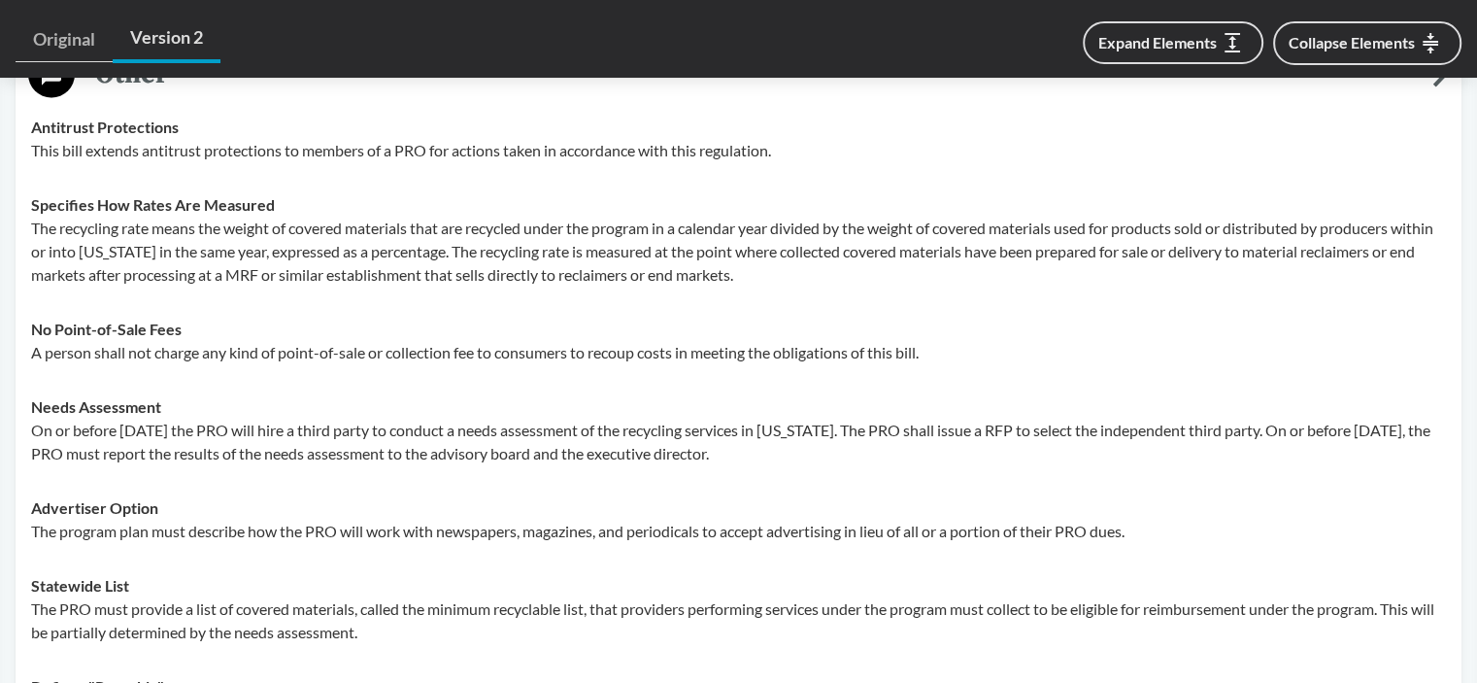
click at [498, 321] on td "No Point-of-Sale Fees A person shall not charge any kind of point-of-sale or co…" at bounding box center [738, 341] width 1433 height 78
click at [206, 162] on p "This bill extends antitrust protections to members of a PRO for actions taken i…" at bounding box center [738, 150] width 1415 height 23
click at [70, 464] on p "On or before [DATE] the PRO will hire a third party to conduct a needs assessme…" at bounding box center [738, 442] width 1415 height 47
click at [68, 50] on link "Original" at bounding box center [64, 39] width 97 height 45
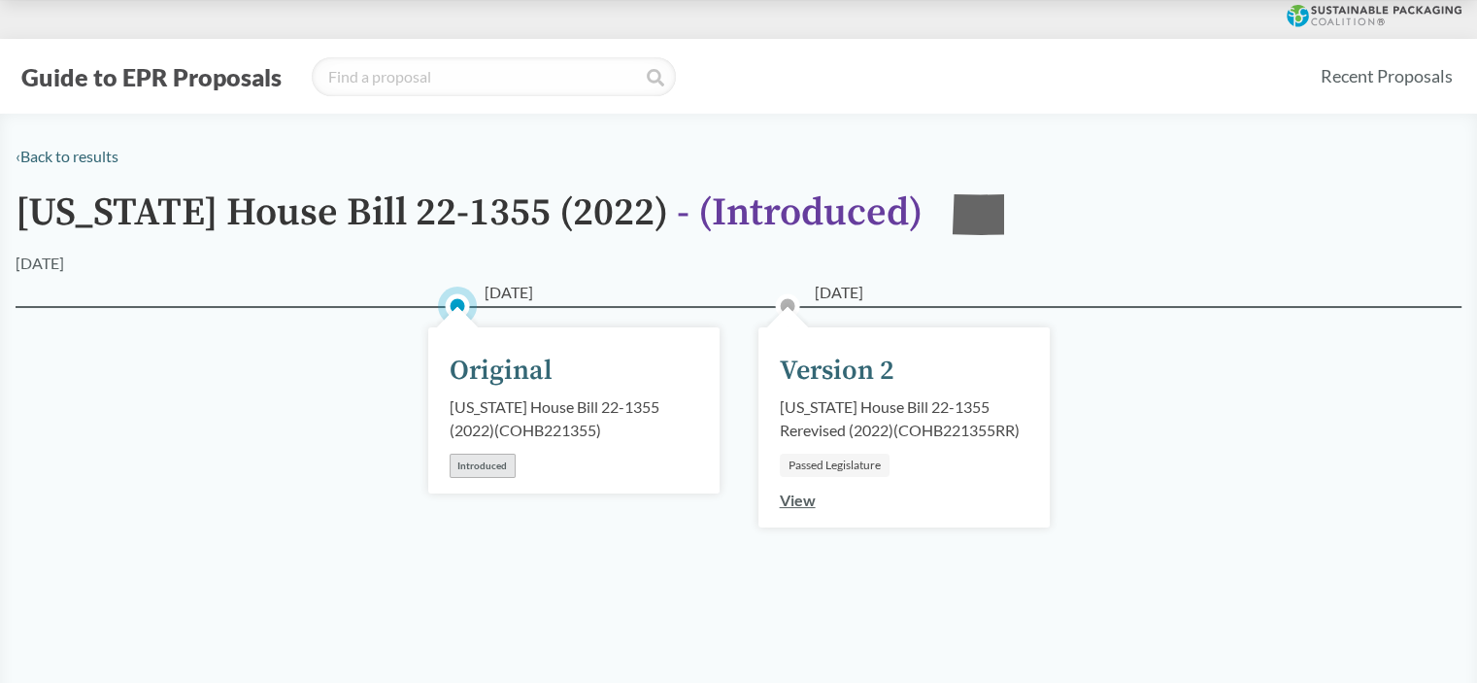
click at [839, 426] on div "[US_STATE] House Bill 22-1355 Rerevised (2022) ( COHB221355RR )" at bounding box center [904, 418] width 249 height 47
click at [851, 365] on div "Version 2" at bounding box center [837, 371] width 115 height 41
click at [851, 370] on div "Version 2" at bounding box center [837, 371] width 115 height 41
click at [864, 481] on div "[DATE] Version 2 [US_STATE] House Bill 22-1355 Rerevised (2022) ( COHB221355RR …" at bounding box center [904, 427] width 291 height 200
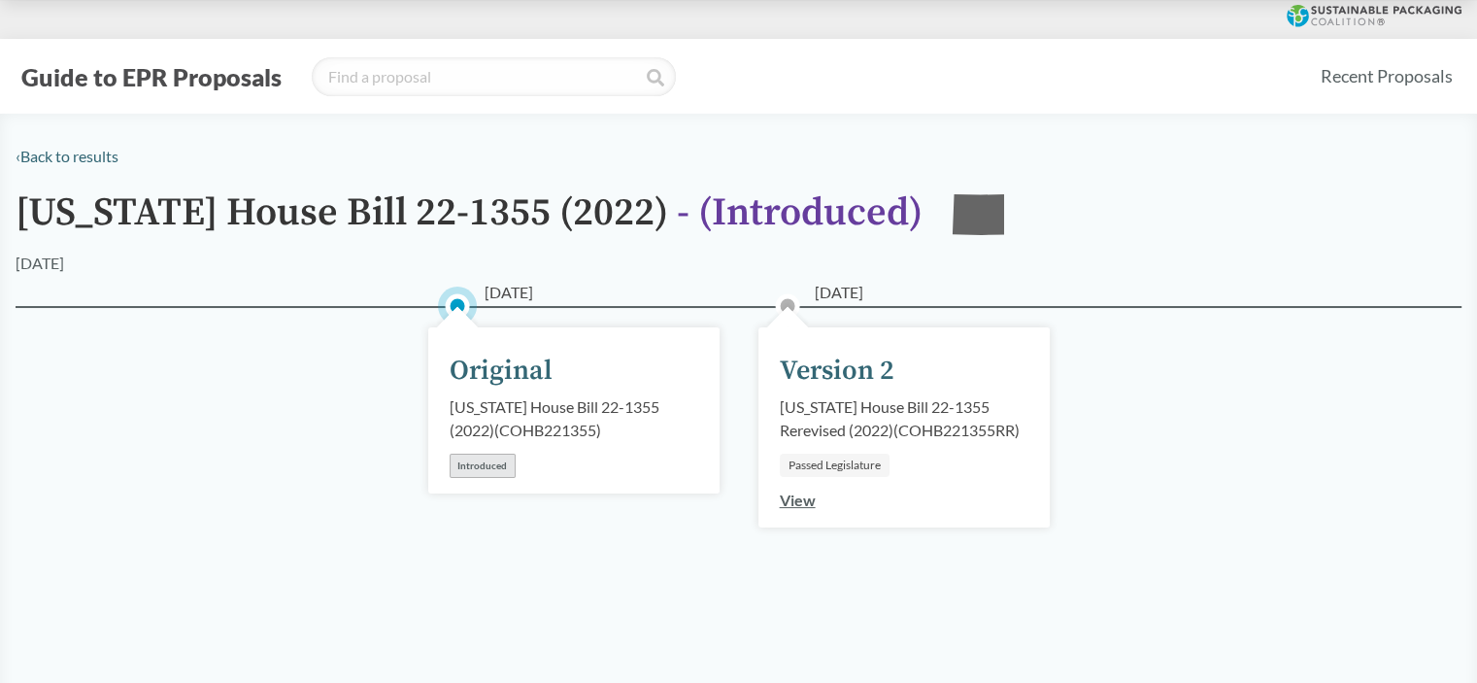
click at [794, 505] on link "View" at bounding box center [798, 499] width 36 height 18
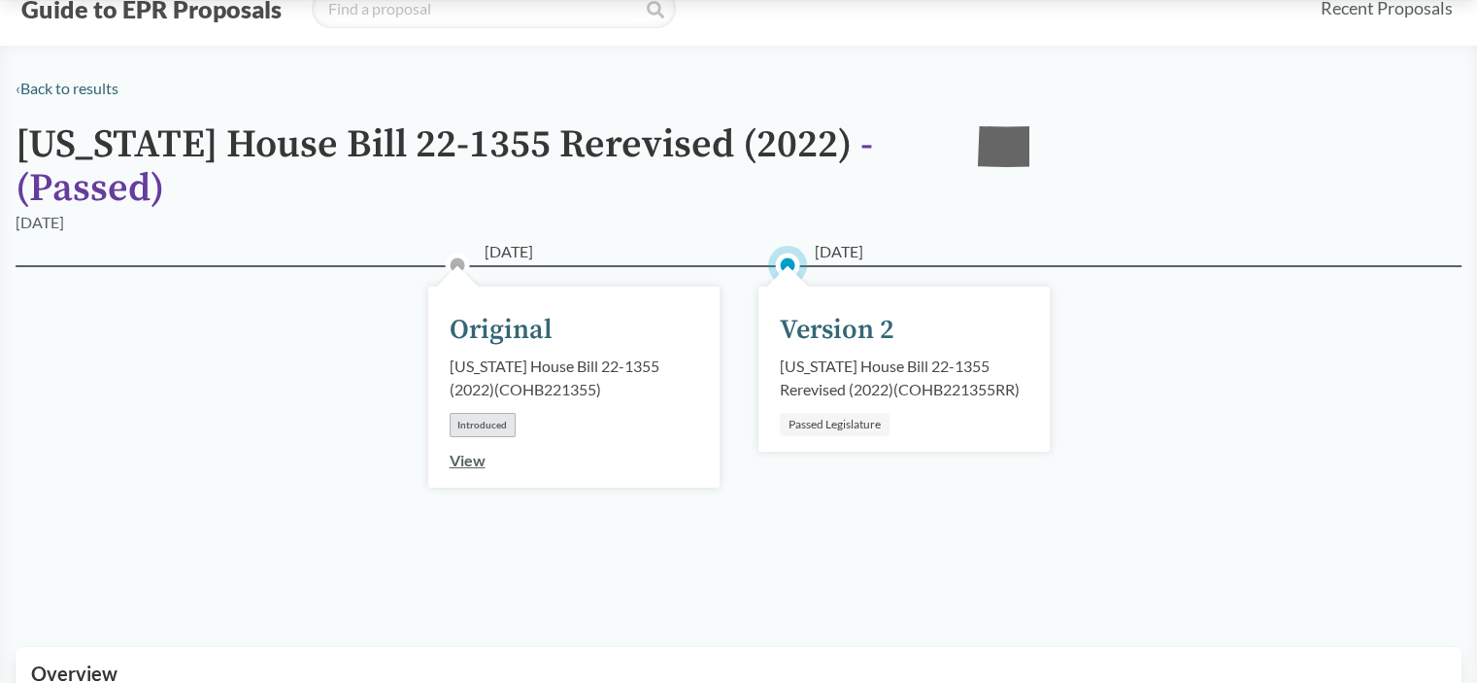
scroll to position [97, 0]
